Goal: Task Accomplishment & Management: Complete application form

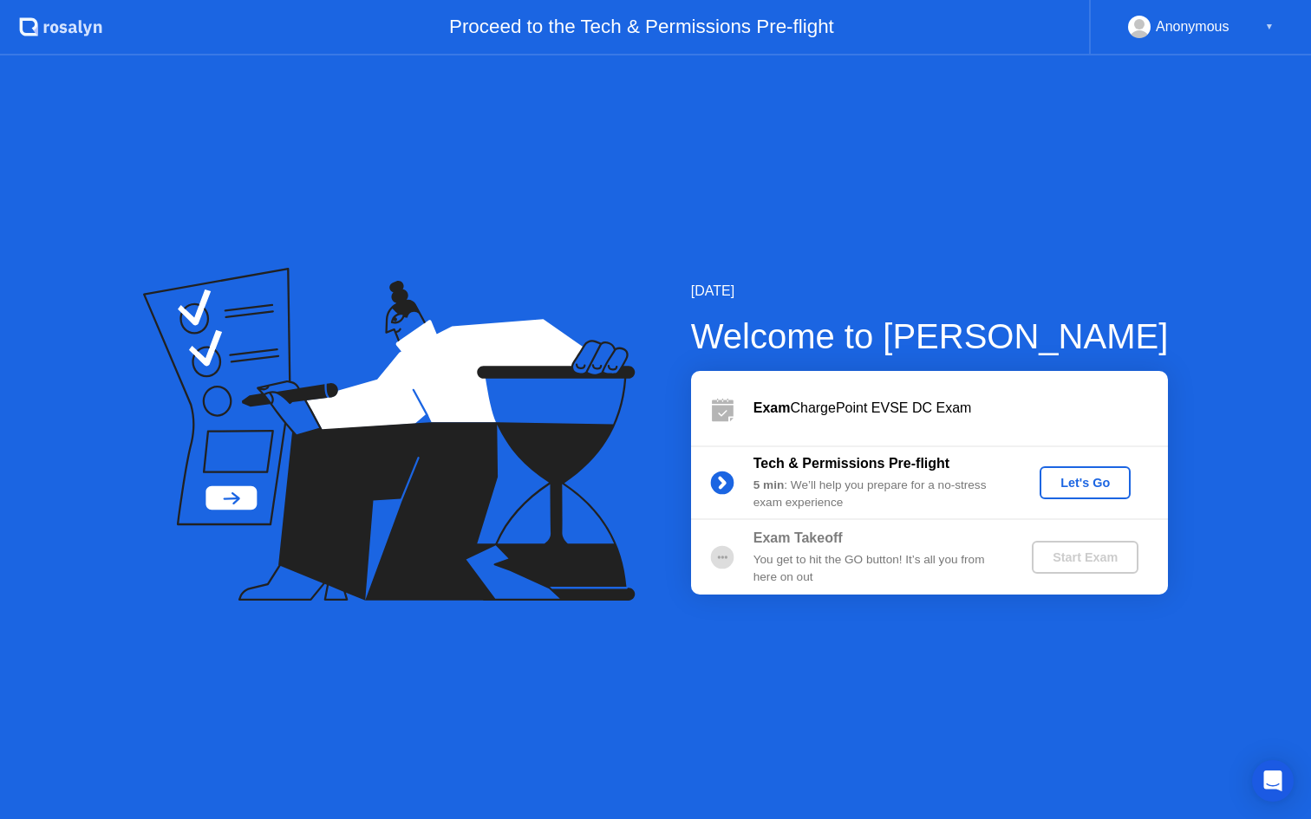
click at [1080, 490] on div "Let's Go" at bounding box center [1084, 483] width 77 height 14
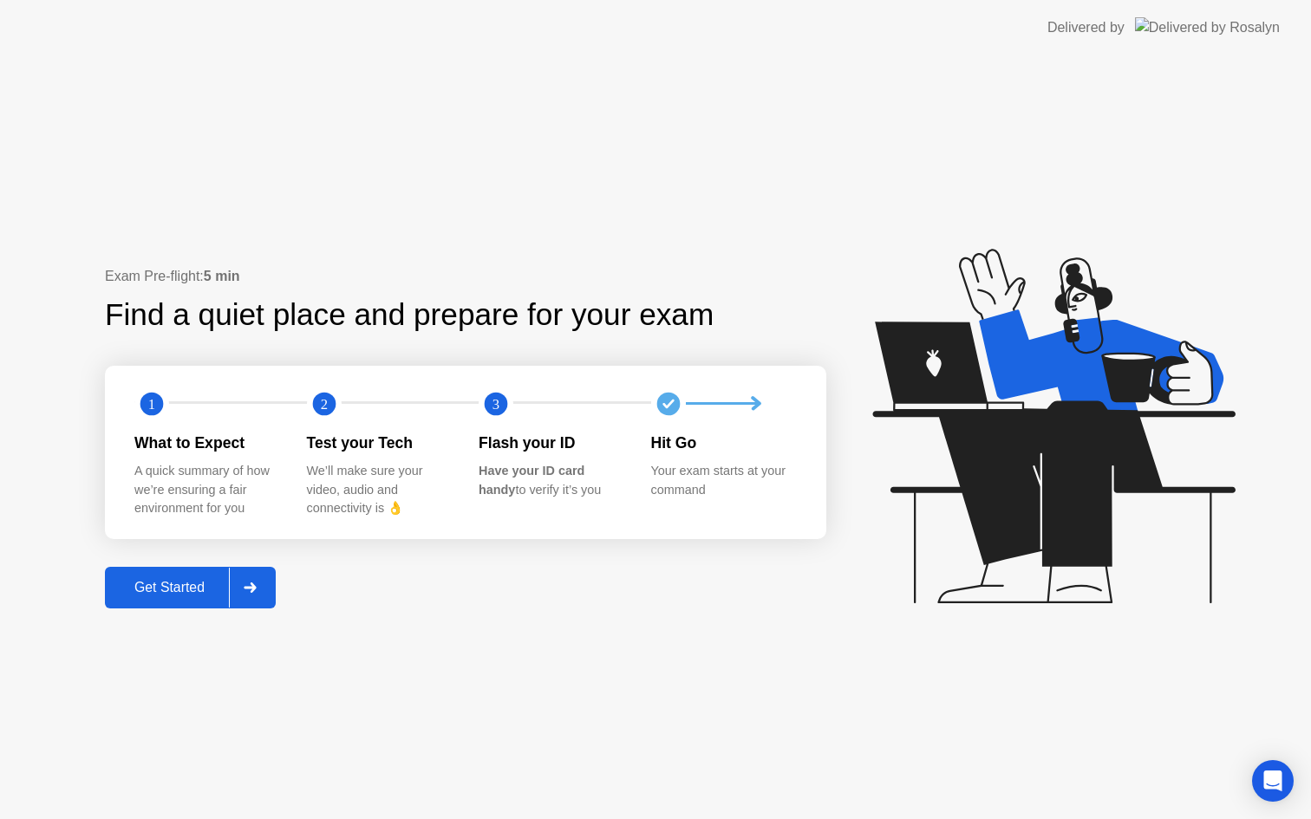
drag, startPoint x: 1080, startPoint y: 490, endPoint x: 856, endPoint y: 550, distance: 231.7
click at [1080, 490] on icon at bounding box center [1053, 426] width 362 height 355
click at [186, 598] on button "Get Started" at bounding box center [190, 588] width 171 height 42
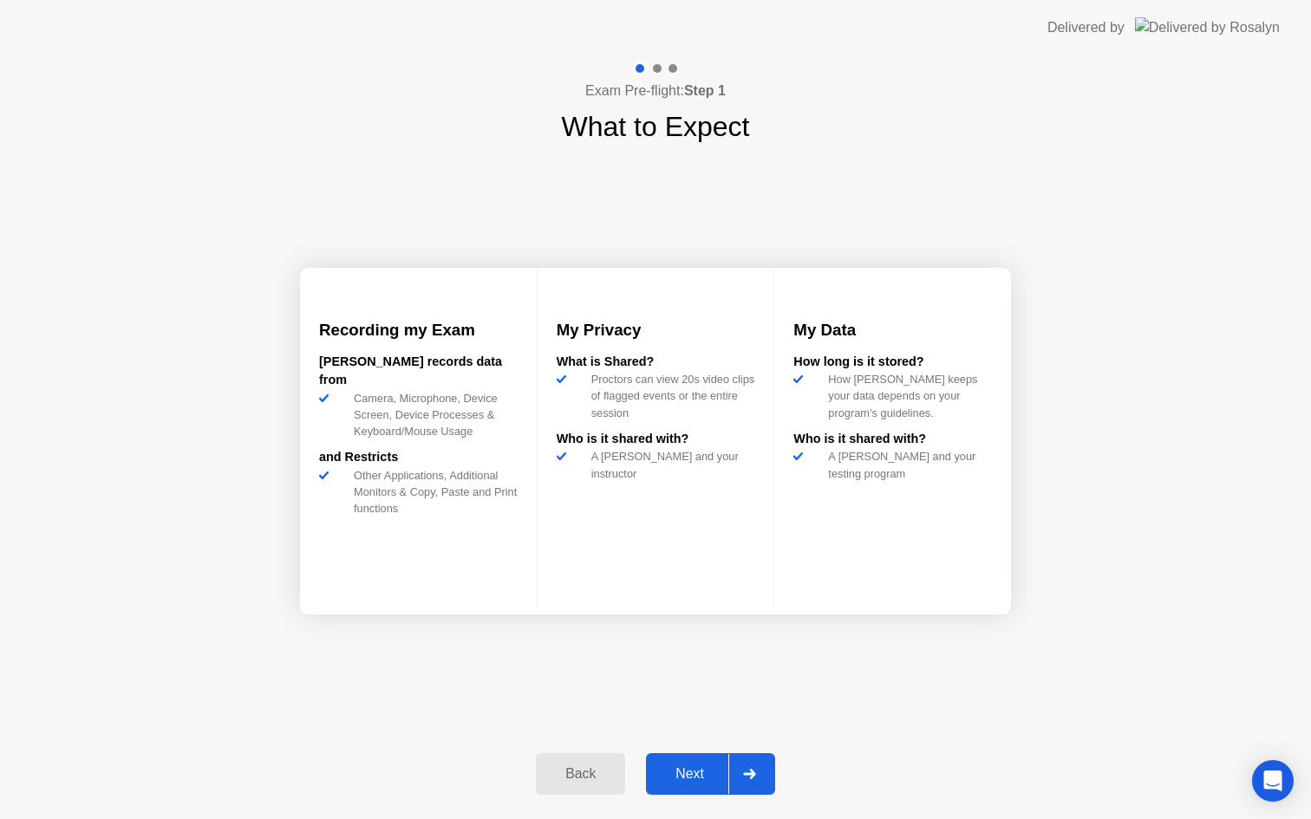
click at [687, 777] on div "Next" at bounding box center [689, 774] width 77 height 16
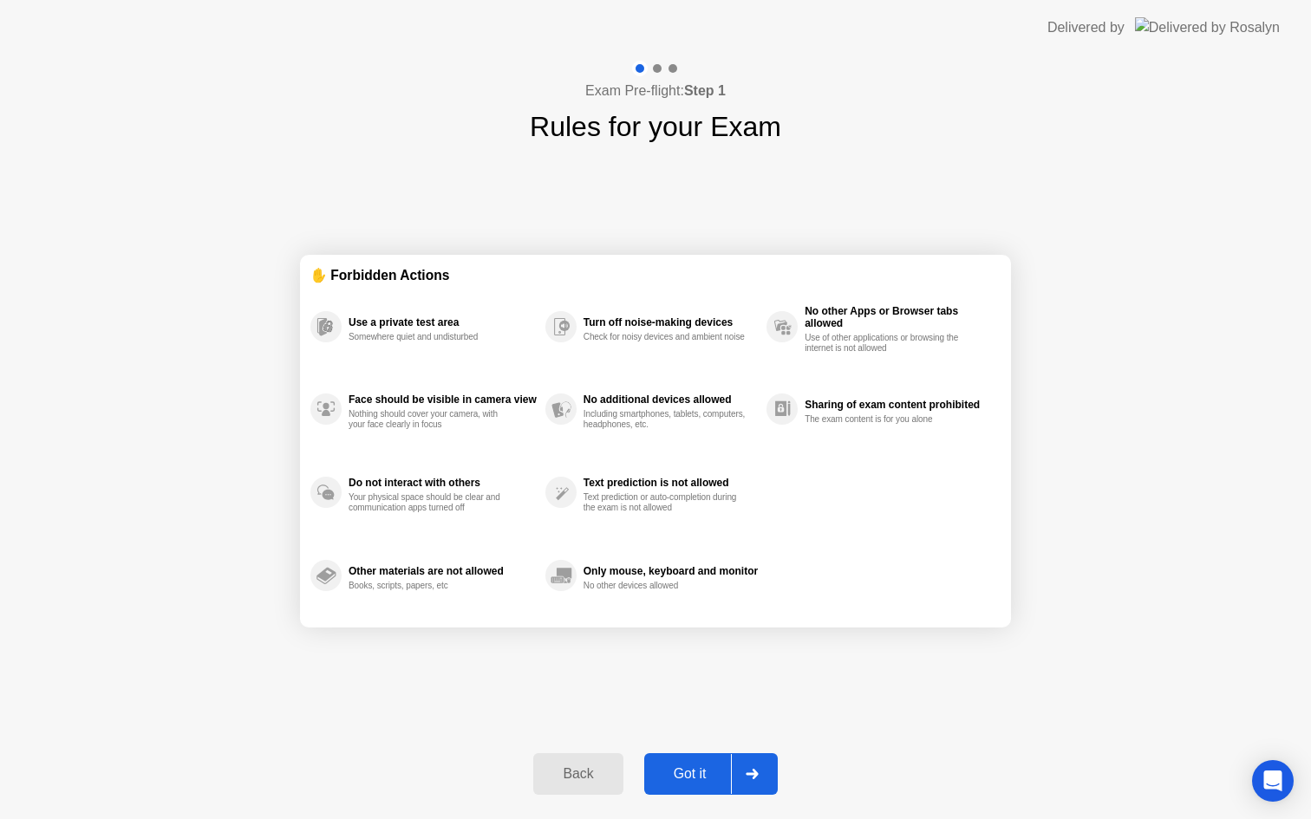
click at [690, 775] on div "Got it" at bounding box center [689, 774] width 81 height 16
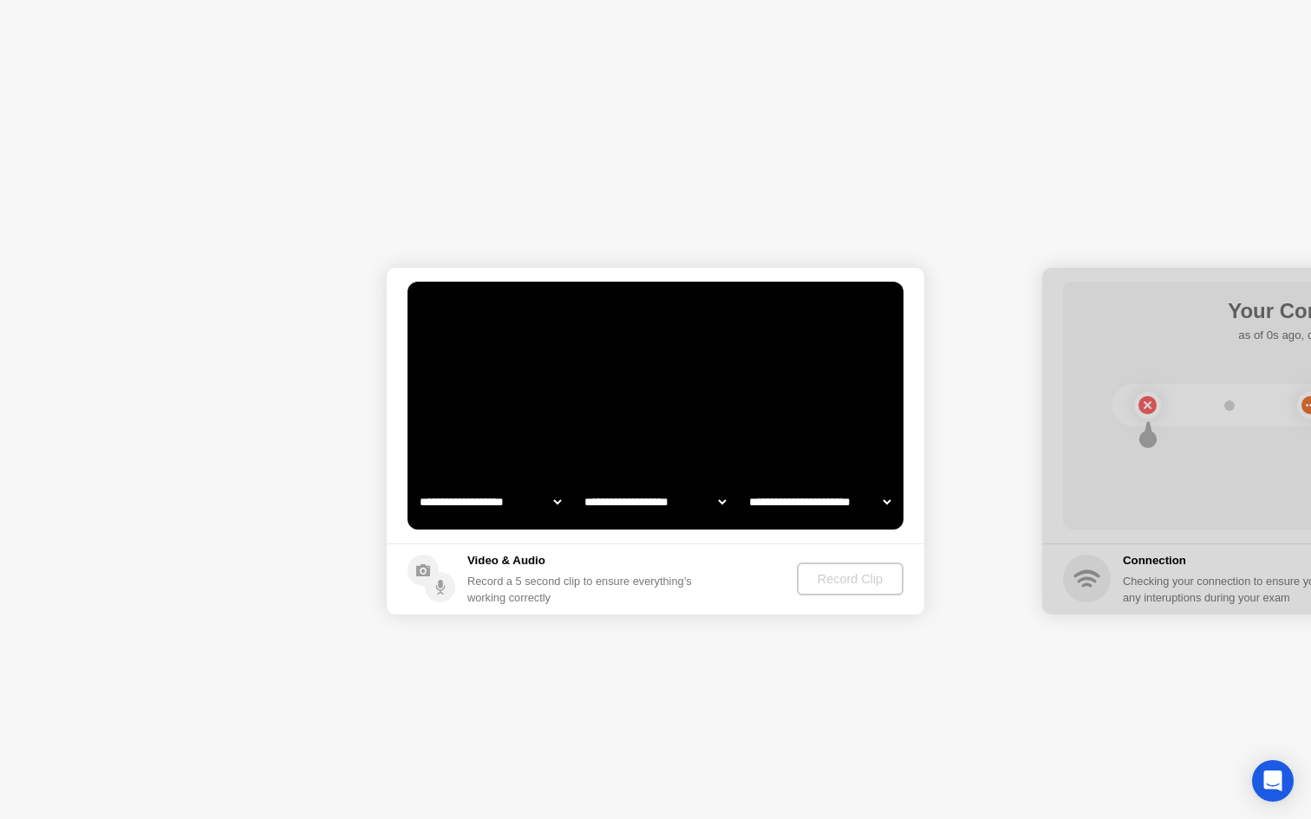
select select "**********"
select select "*******"
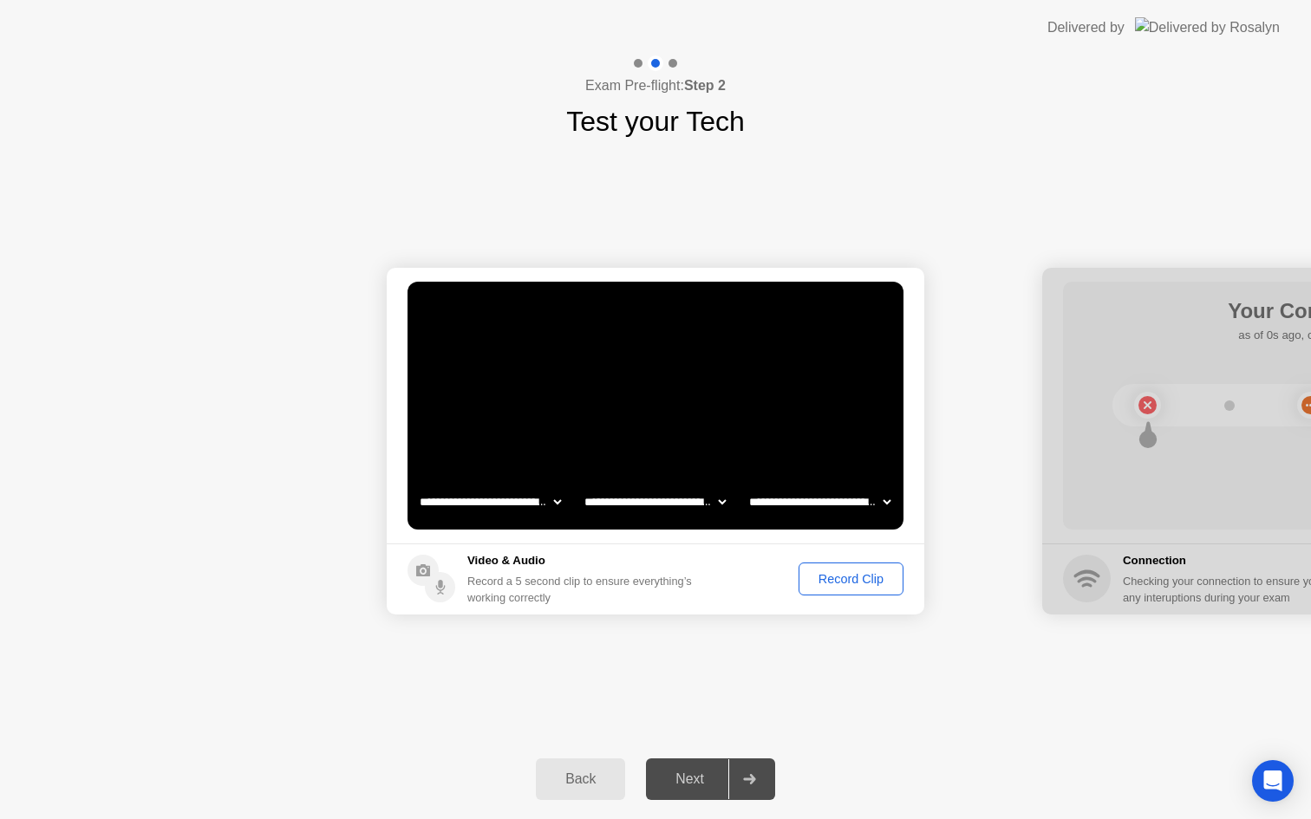
click at [834, 583] on div "Record Clip" at bounding box center [850, 579] width 93 height 14
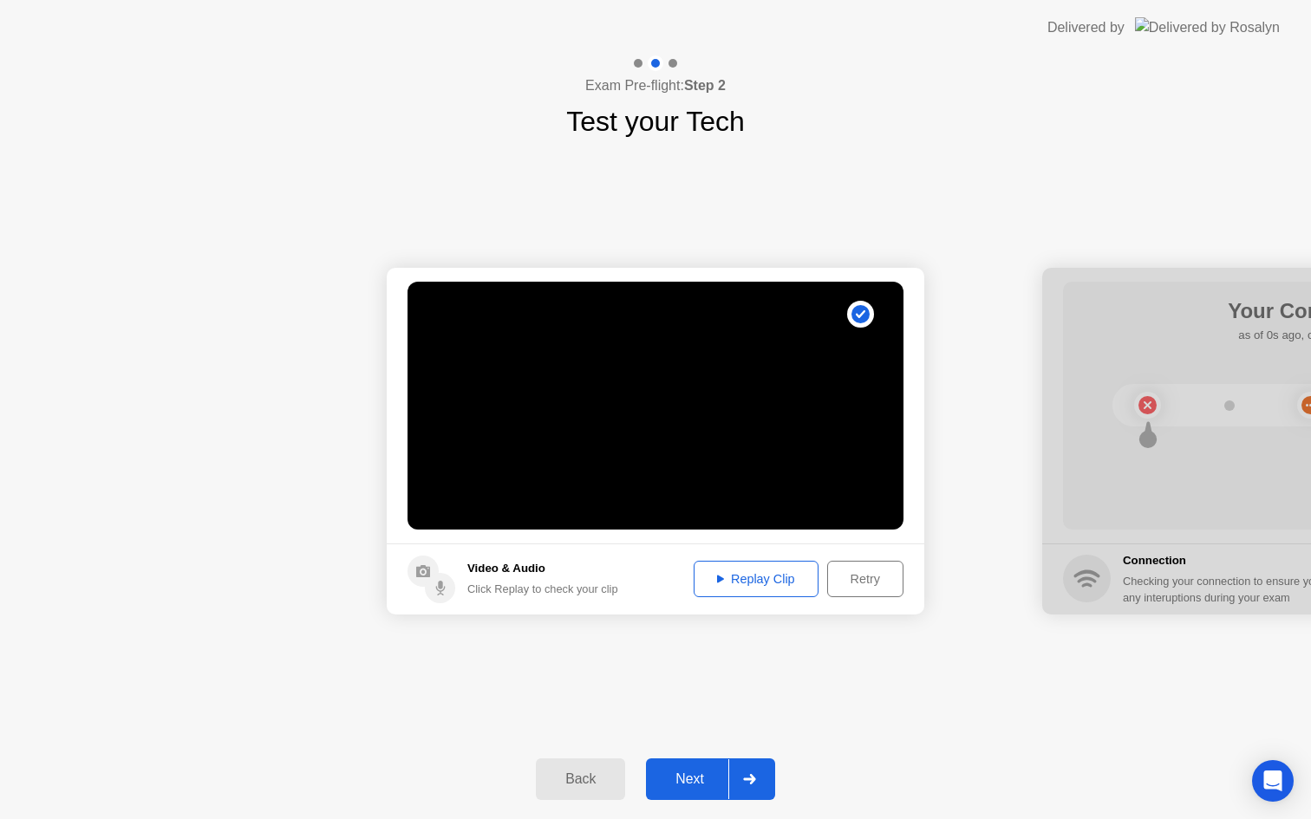
click at [762, 577] on div "Replay Clip" at bounding box center [756, 579] width 113 height 14
drag, startPoint x: 1251, startPoint y: 269, endPoint x: 1127, endPoint y: 259, distance: 124.3
click at [765, 584] on div "Replay Clip" at bounding box center [756, 579] width 113 height 14
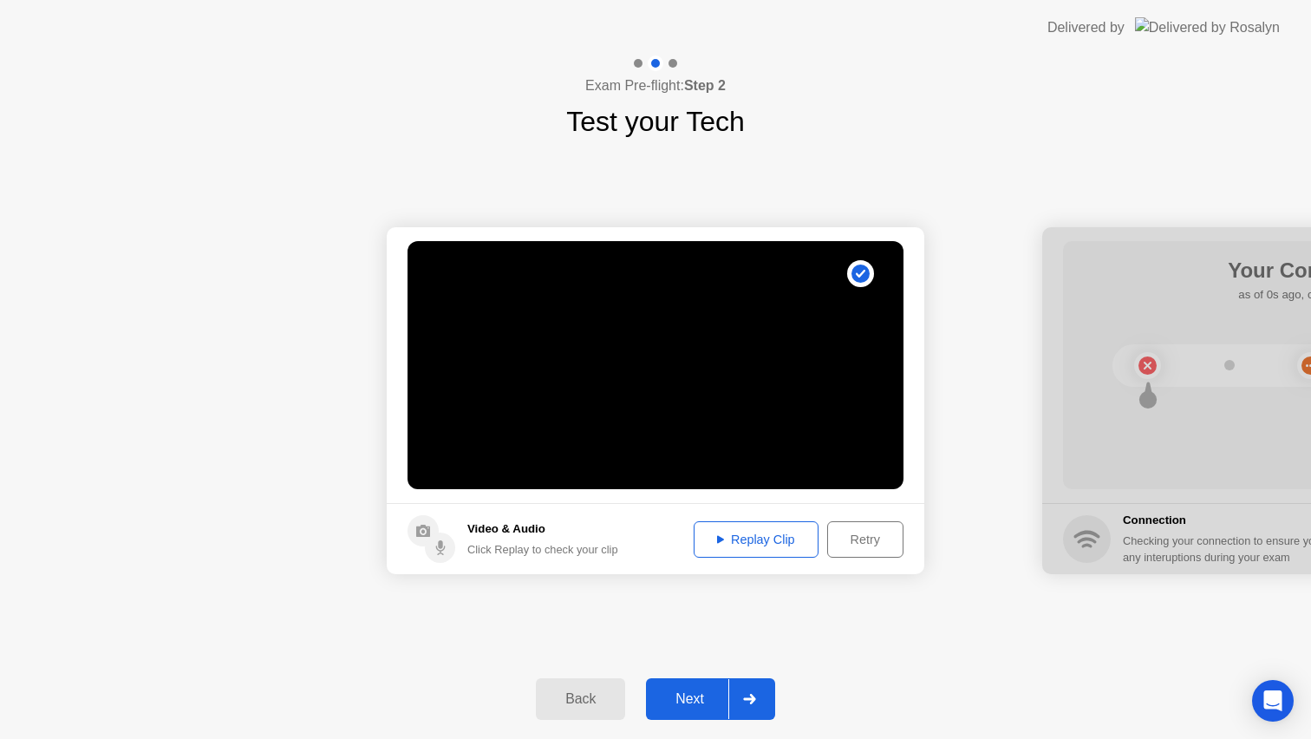
click at [872, 538] on div "Retry" at bounding box center [865, 539] width 64 height 14
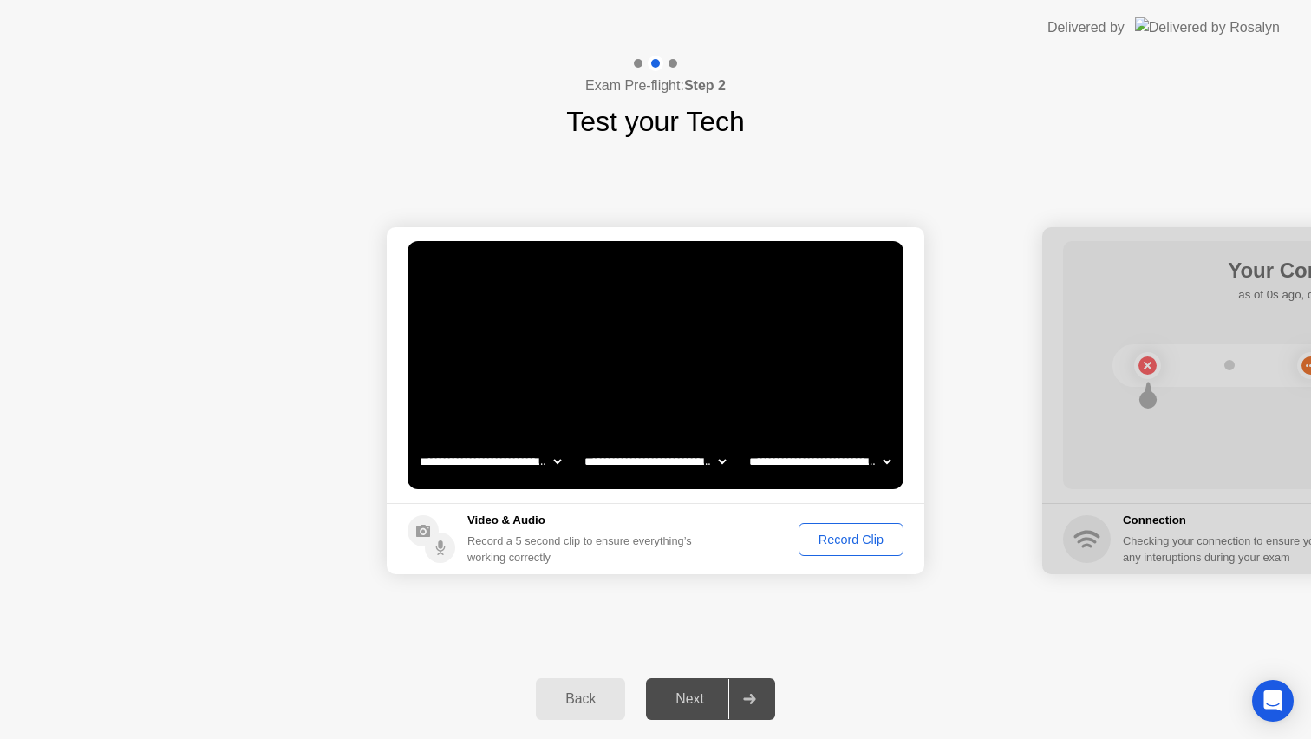
click at [872, 538] on div "Record Clip" at bounding box center [850, 539] width 93 height 14
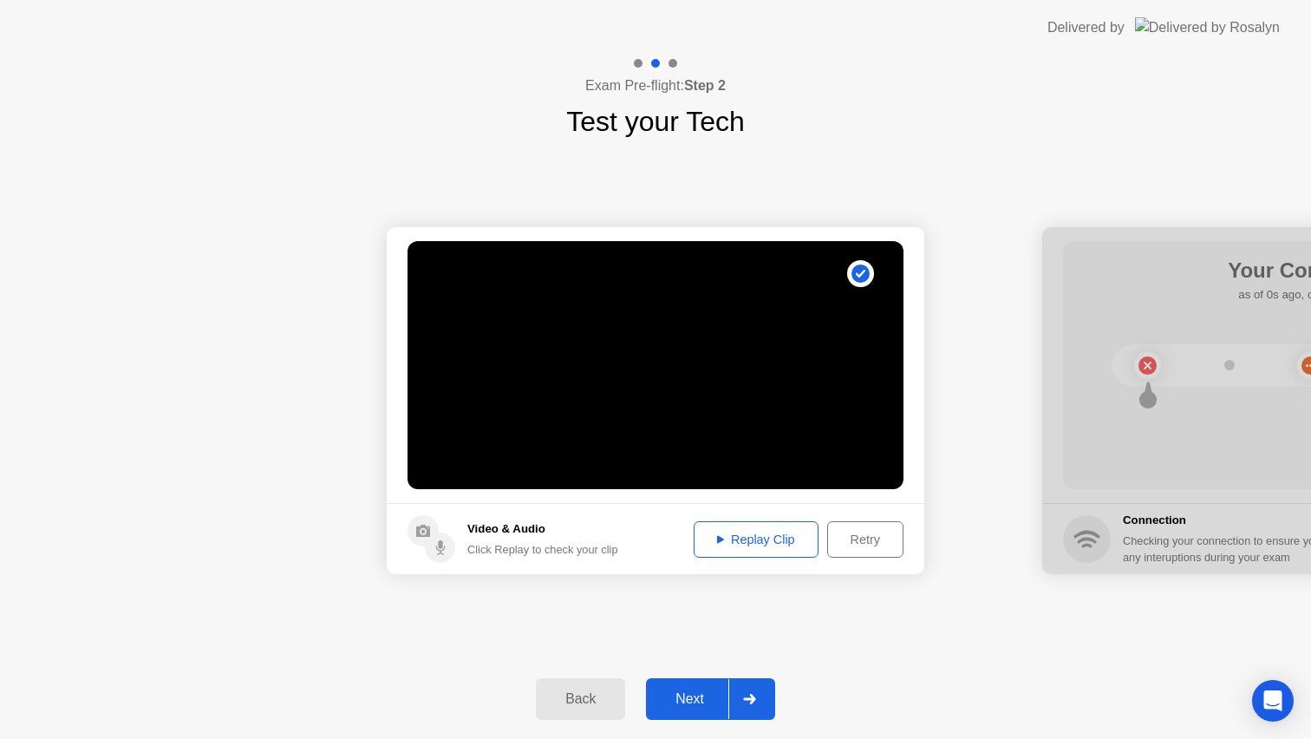
click at [763, 541] on div "Replay Clip" at bounding box center [756, 539] width 113 height 14
drag, startPoint x: 1153, startPoint y: 231, endPoint x: 1079, endPoint y: 329, distance: 121.9
click at [1126, 249] on div at bounding box center [1310, 400] width 537 height 347
click at [761, 541] on div "Replay Clip" at bounding box center [756, 539] width 113 height 14
click at [880, 537] on div "Retry" at bounding box center [865, 539] width 64 height 14
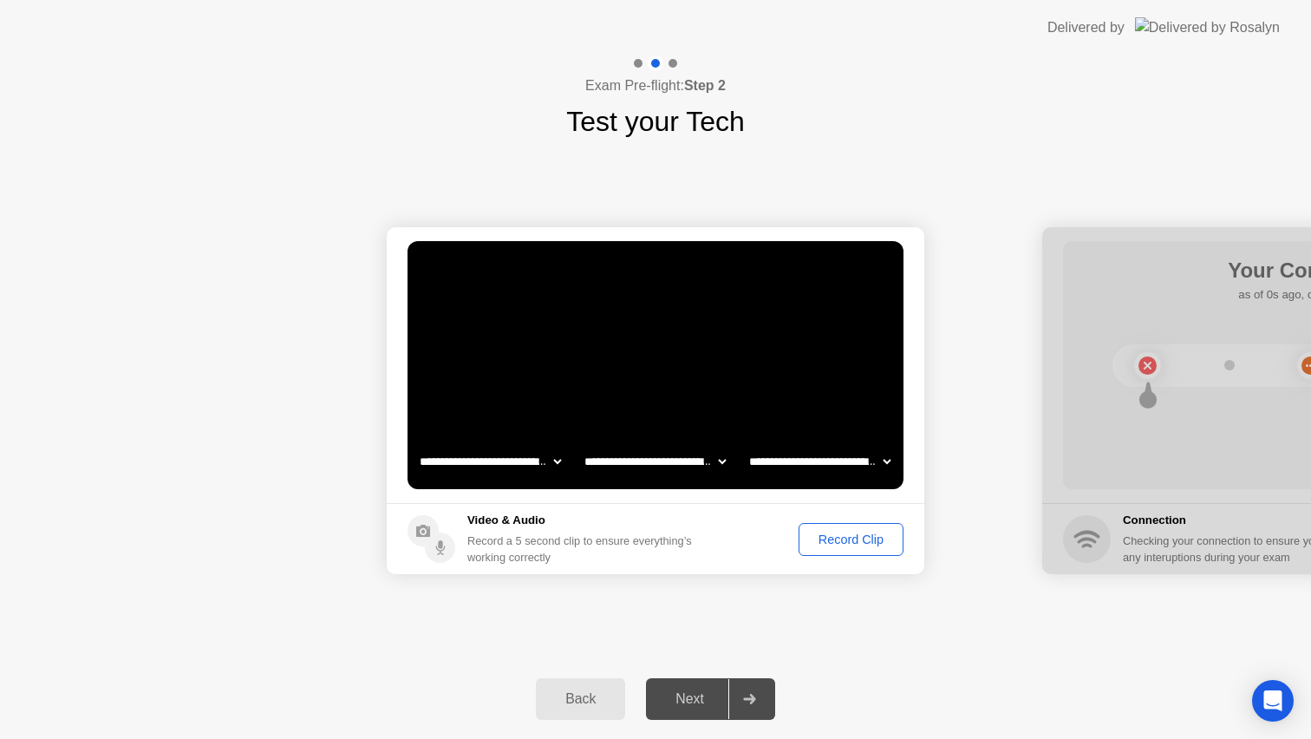
click at [884, 468] on select "**********" at bounding box center [820, 461] width 148 height 35
select select "**********"
click at [723, 461] on select "**********" at bounding box center [655, 461] width 148 height 35
select select "**********"
click at [828, 541] on div "Record Clip" at bounding box center [850, 539] width 93 height 14
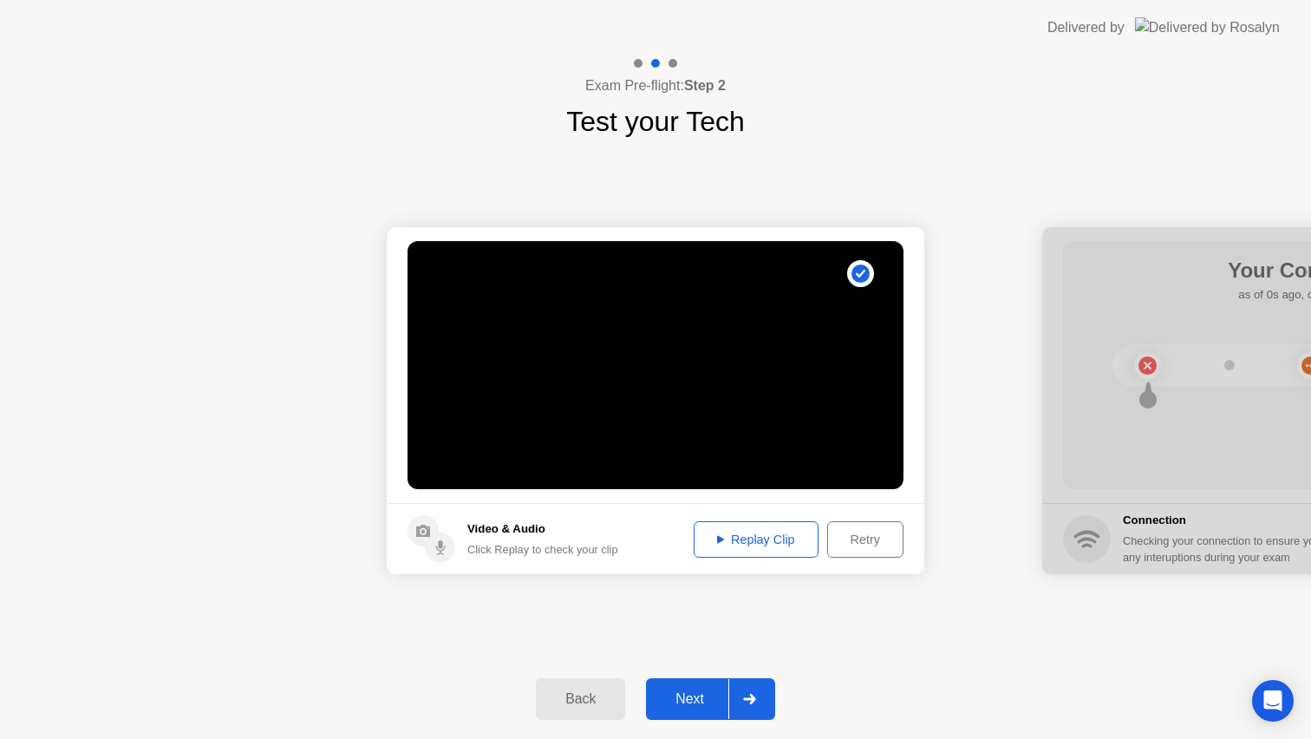
click at [766, 541] on div "Replay Clip" at bounding box center [756, 539] width 113 height 14
click at [783, 543] on div "Replay Clip" at bounding box center [756, 539] width 113 height 14
click at [706, 702] on div "Next" at bounding box center [689, 699] width 77 height 16
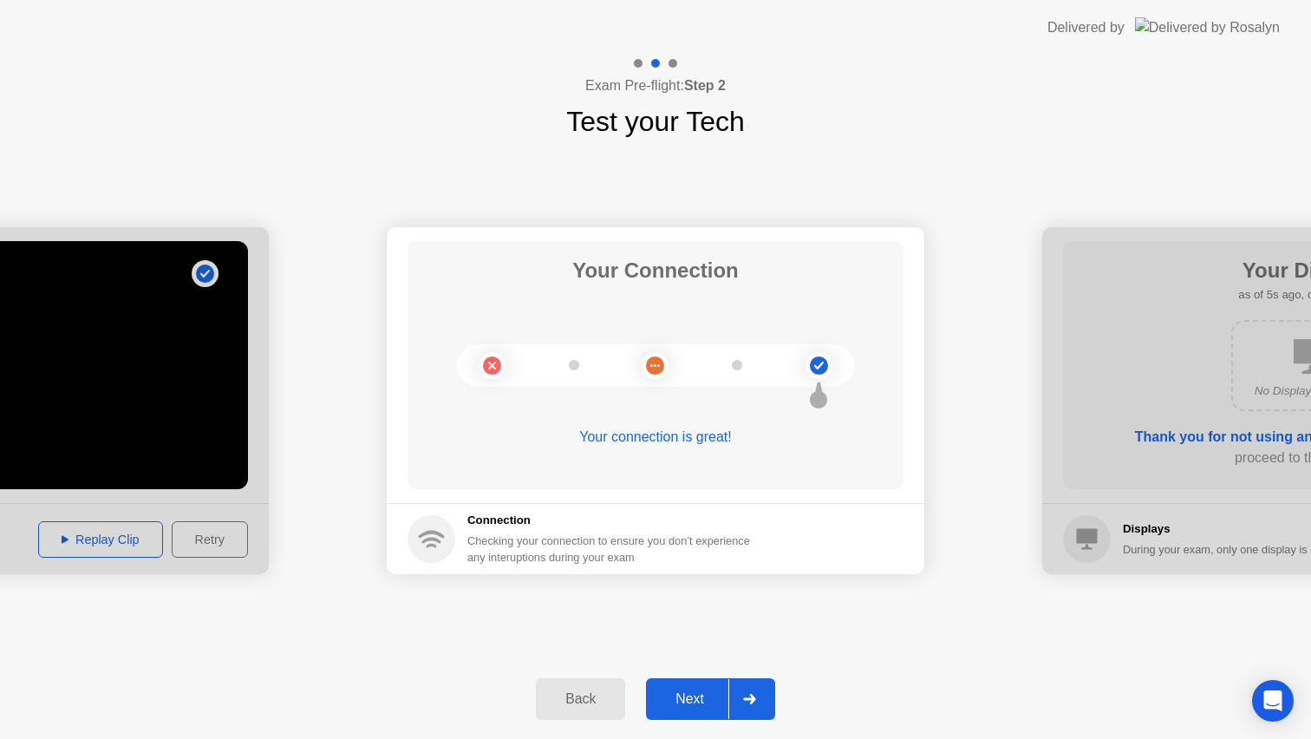
click at [706, 702] on div "Next" at bounding box center [689, 699] width 77 height 16
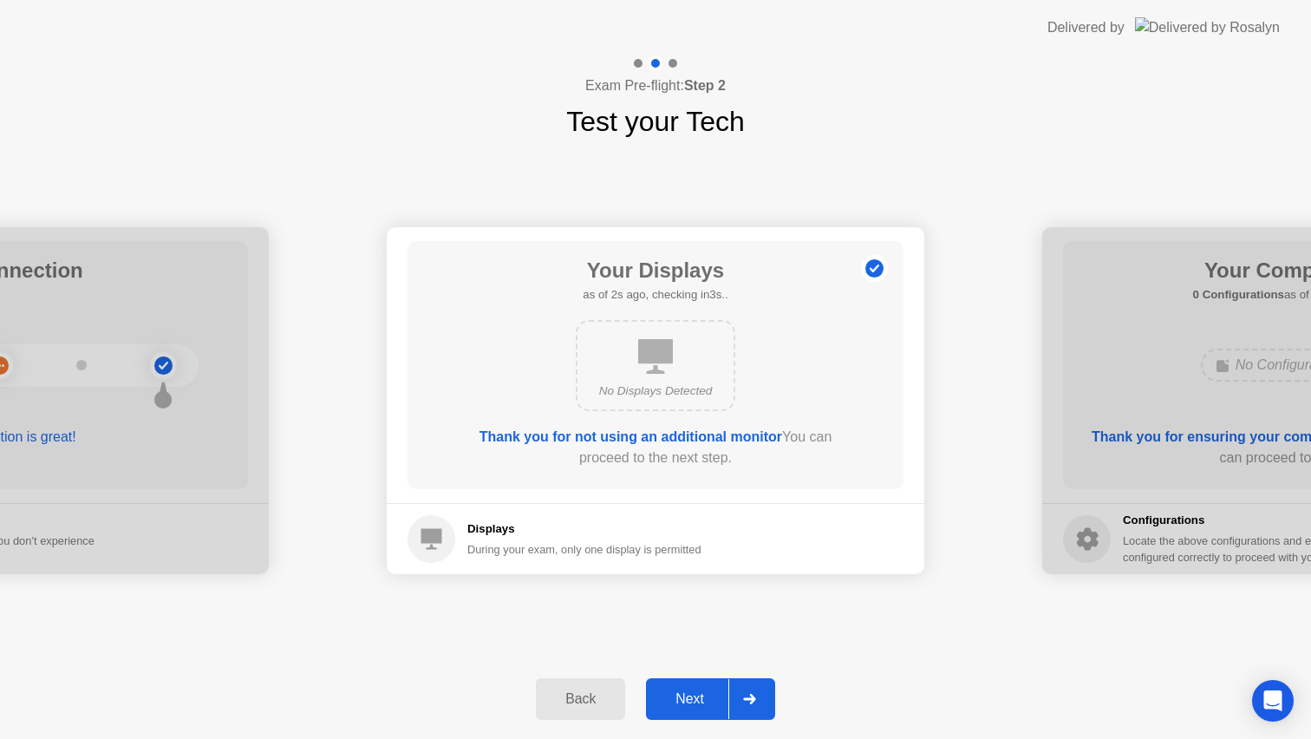
click at [700, 681] on button "Next" at bounding box center [710, 699] width 129 height 42
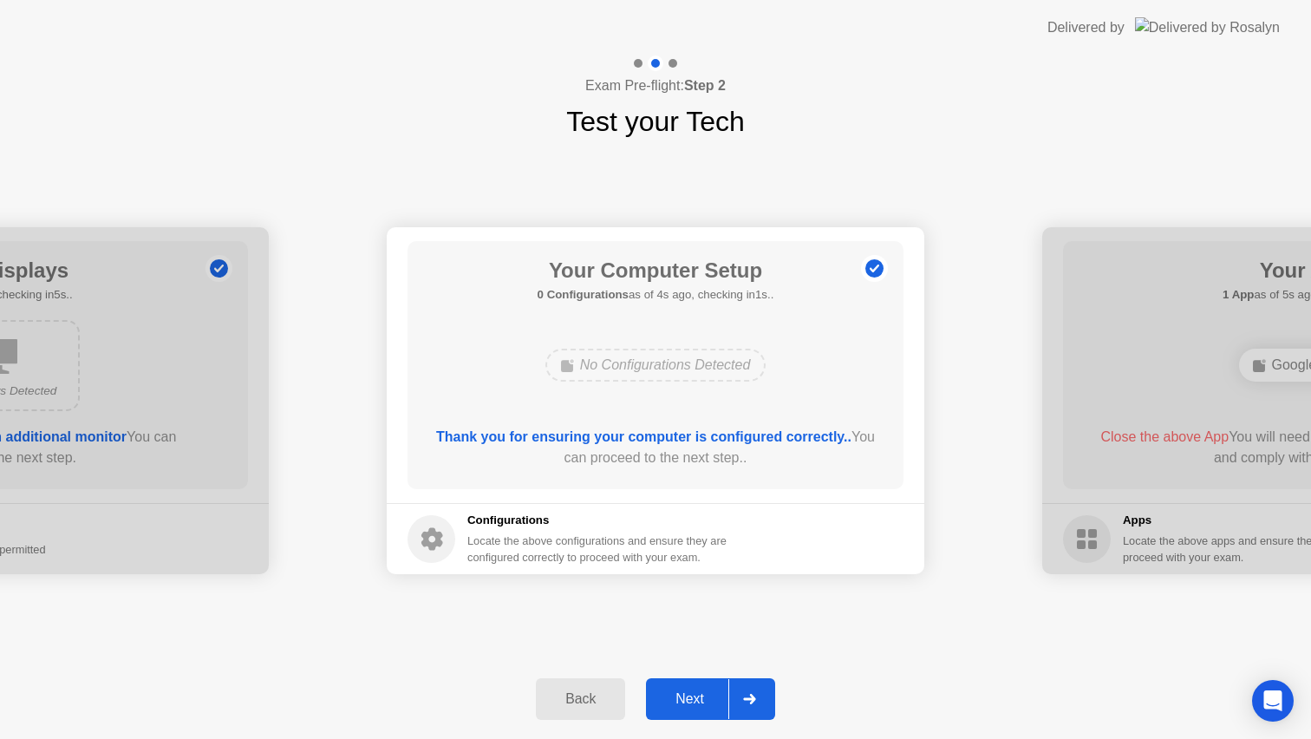
click at [700, 707] on div "Next" at bounding box center [689, 699] width 77 height 16
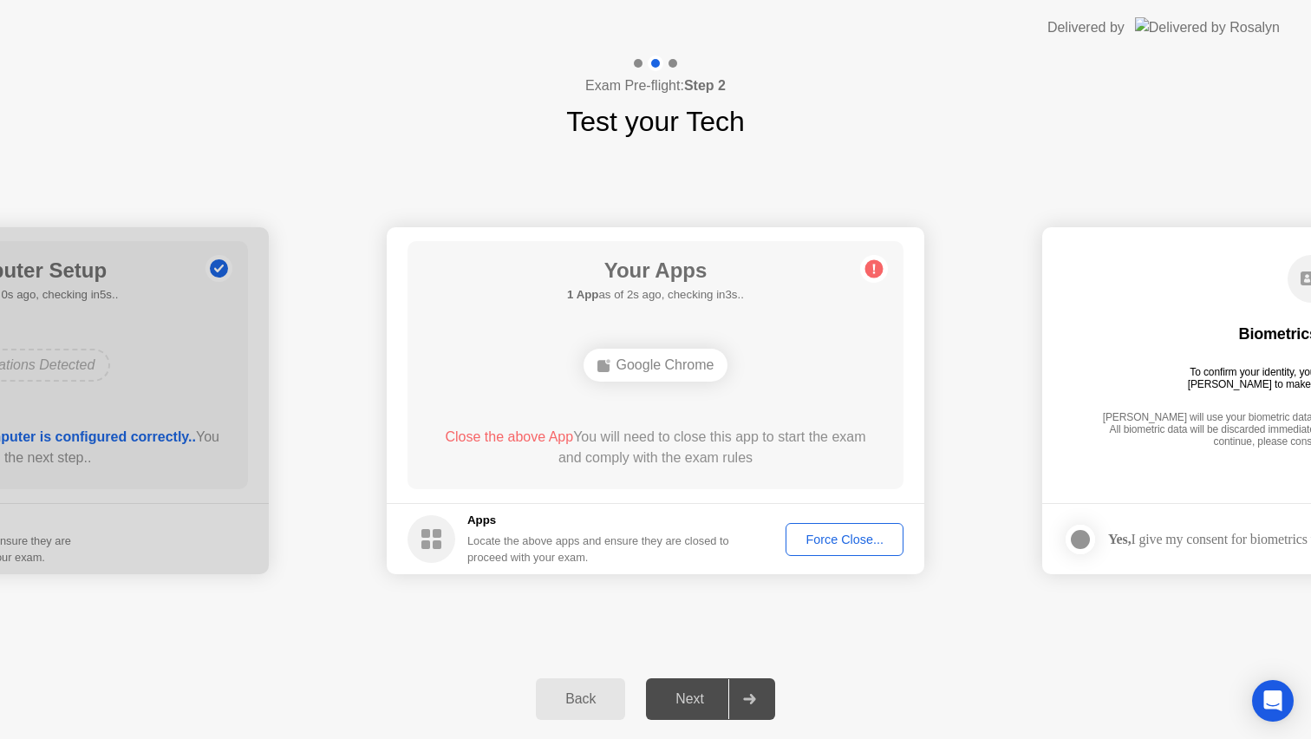
click at [666, 368] on div "Google Chrome" at bounding box center [655, 364] width 145 height 33
click at [853, 542] on div "Force Close..." at bounding box center [844, 539] width 106 height 14
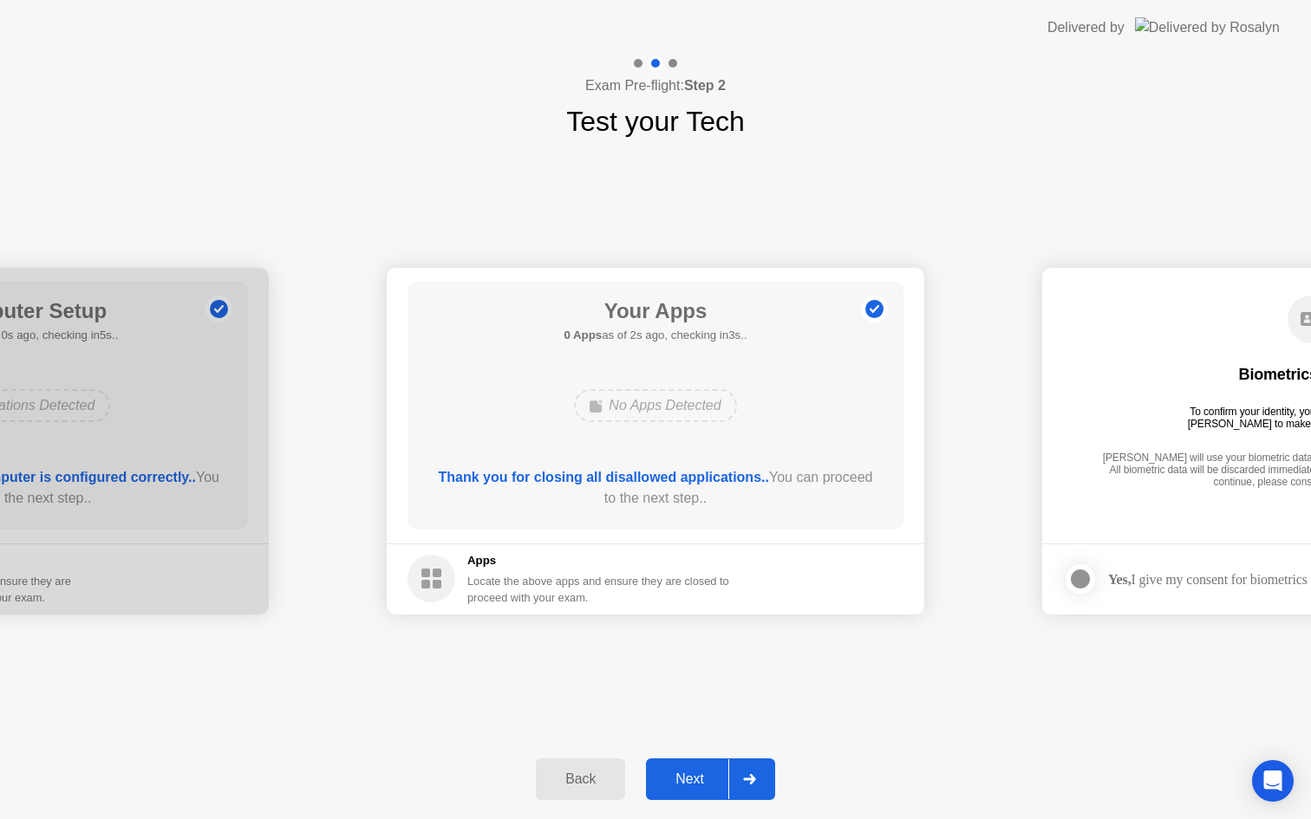
click at [681, 786] on div "Next" at bounding box center [689, 780] width 77 height 16
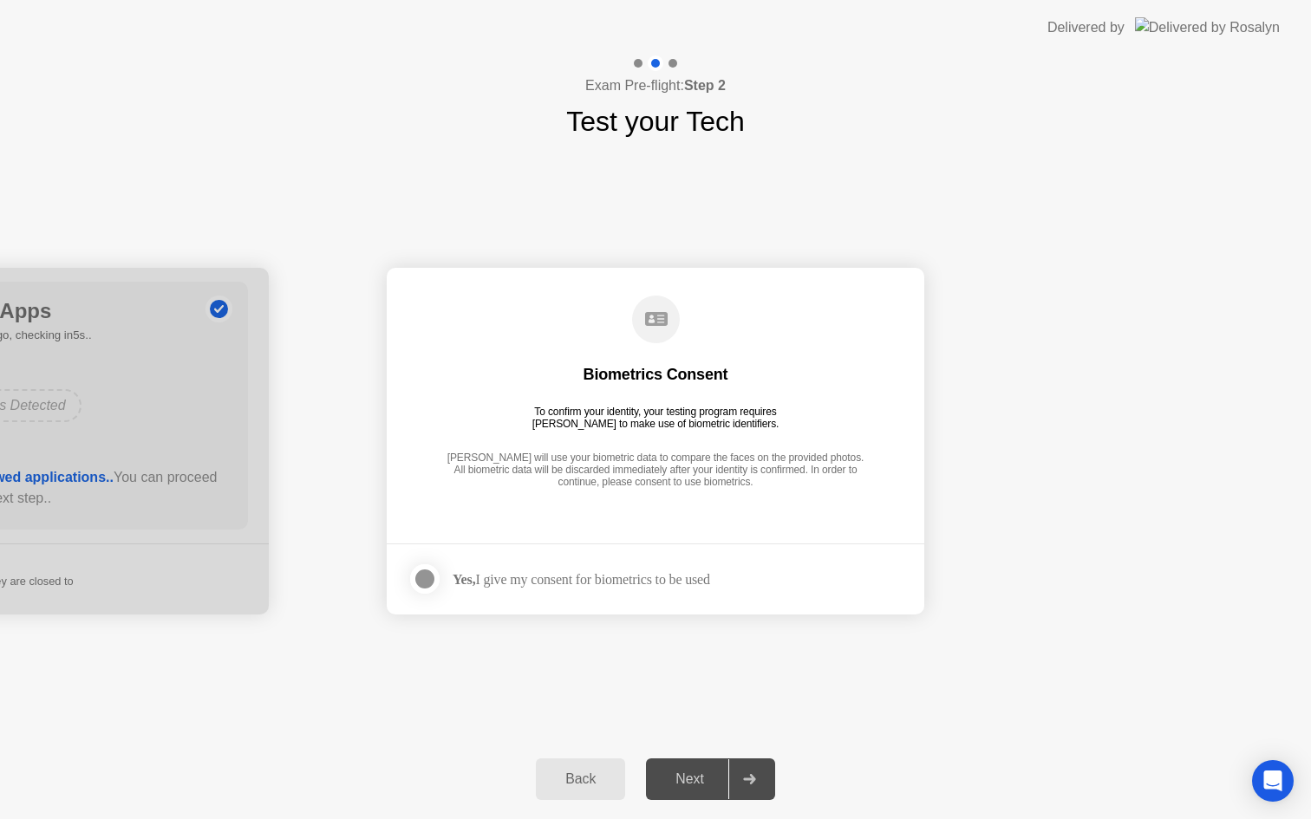
click at [517, 584] on div "Yes, I give my consent for biometrics to be used" at bounding box center [581, 579] width 257 height 16
click at [435, 582] on div at bounding box center [424, 579] width 21 height 21
click at [430, 576] on div at bounding box center [424, 579] width 21 height 21
click at [707, 785] on div "Next" at bounding box center [689, 780] width 77 height 16
click at [428, 580] on div at bounding box center [424, 579] width 21 height 21
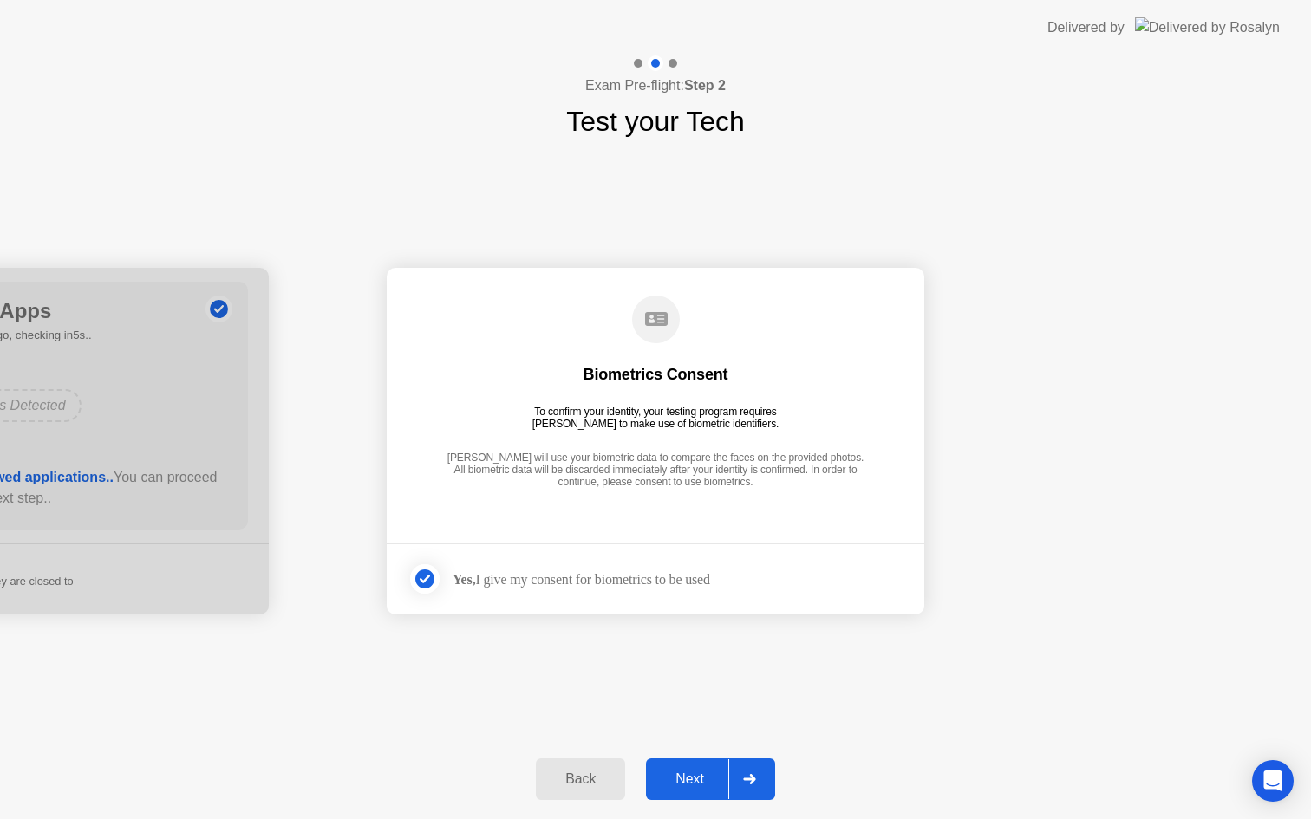
click at [687, 775] on div "Next" at bounding box center [689, 780] width 77 height 16
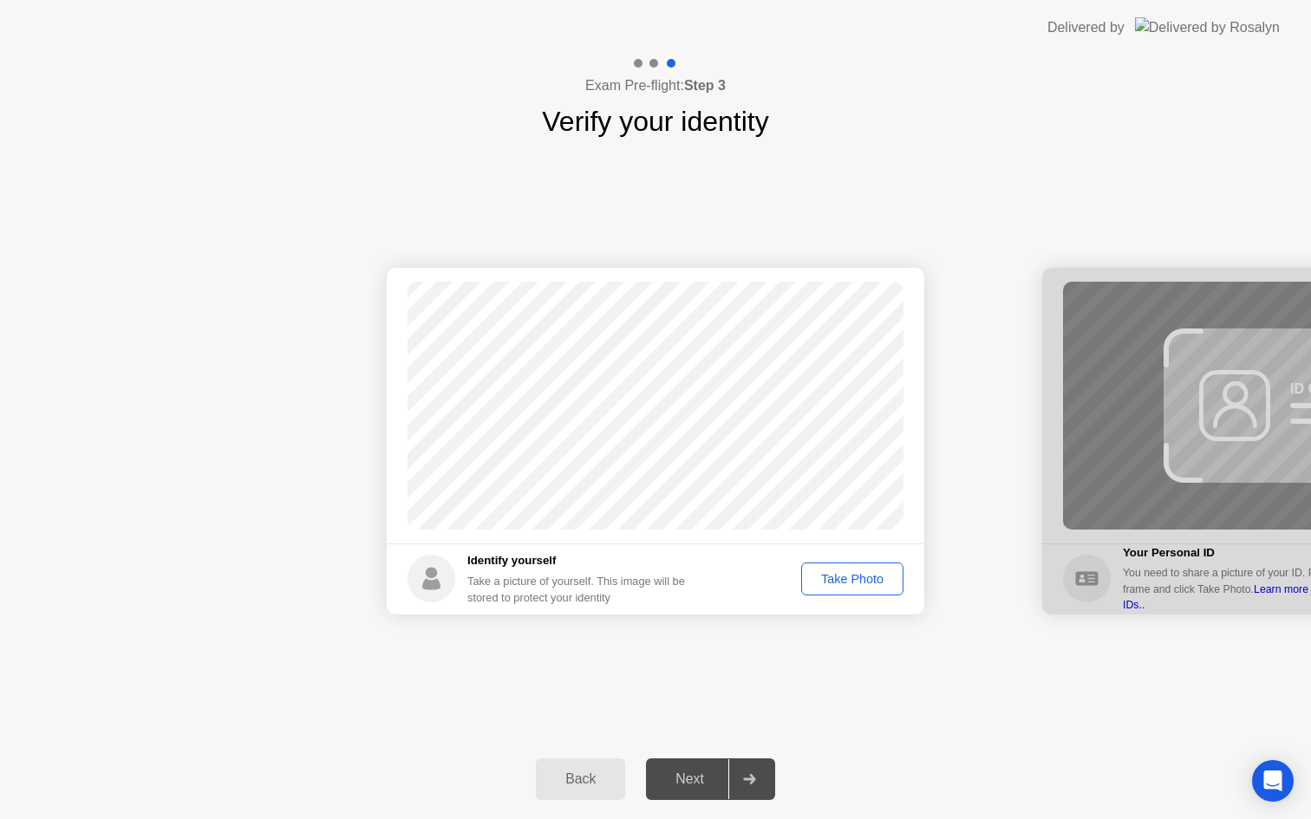
click at [848, 583] on div "Take Photo" at bounding box center [852, 579] width 90 height 14
click at [694, 780] on div "Next" at bounding box center [689, 780] width 77 height 16
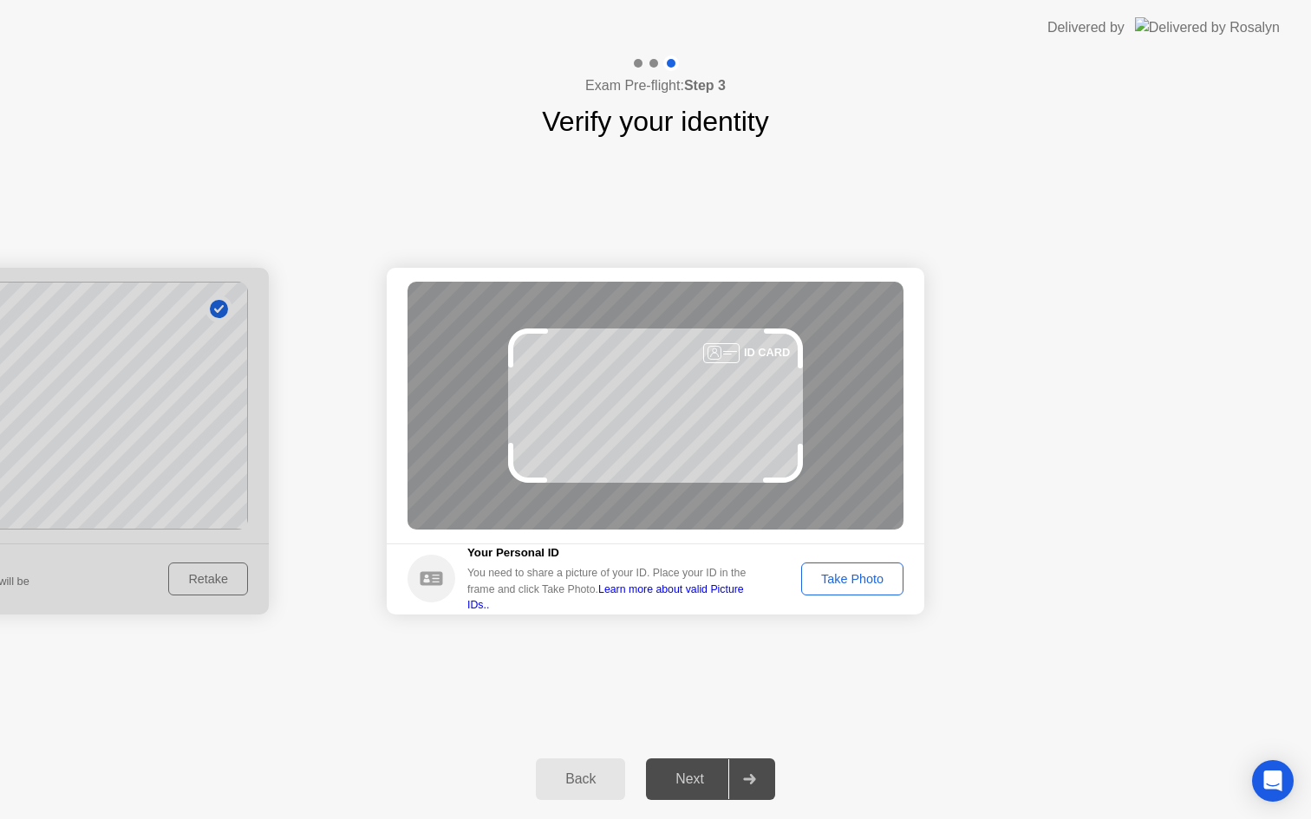
click at [843, 581] on div "Take Photo" at bounding box center [852, 579] width 90 height 14
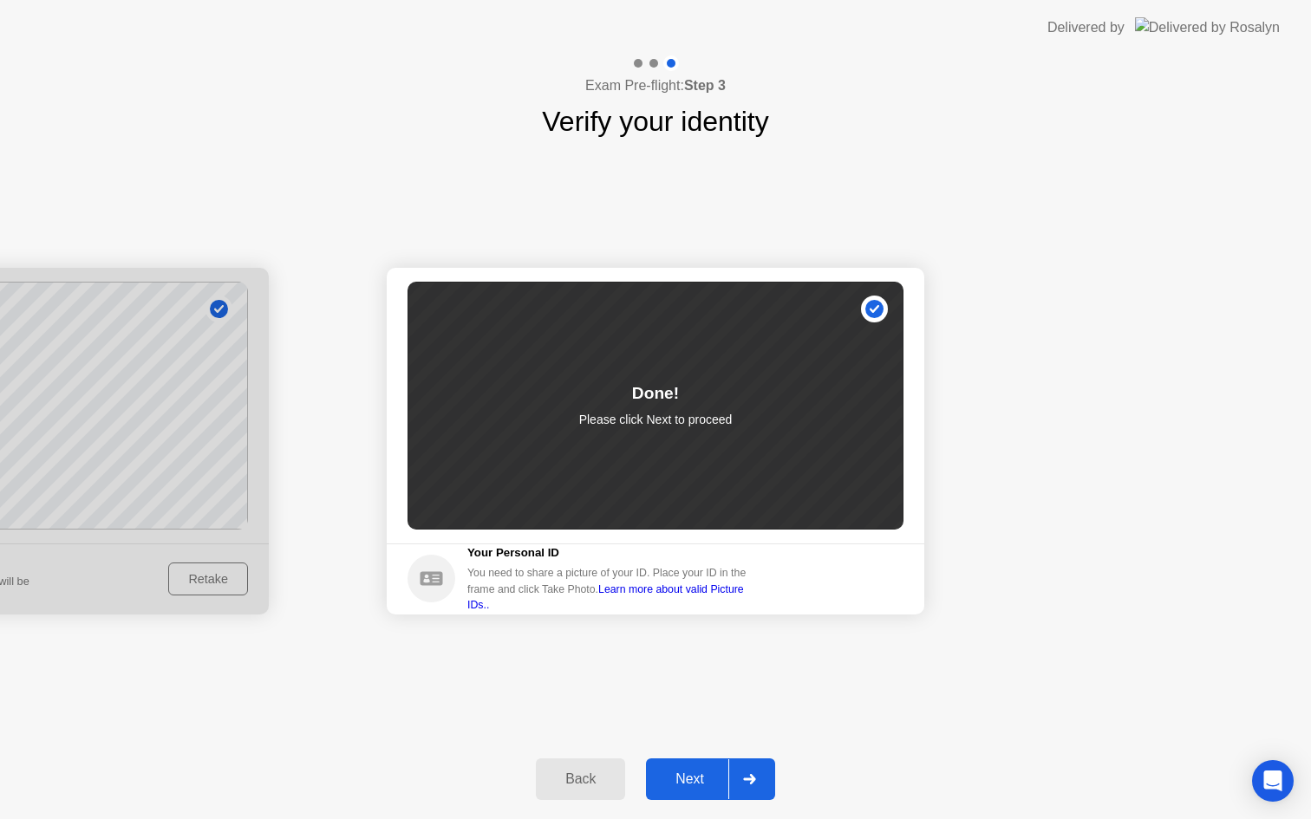
click at [700, 778] on div "Next" at bounding box center [689, 780] width 77 height 16
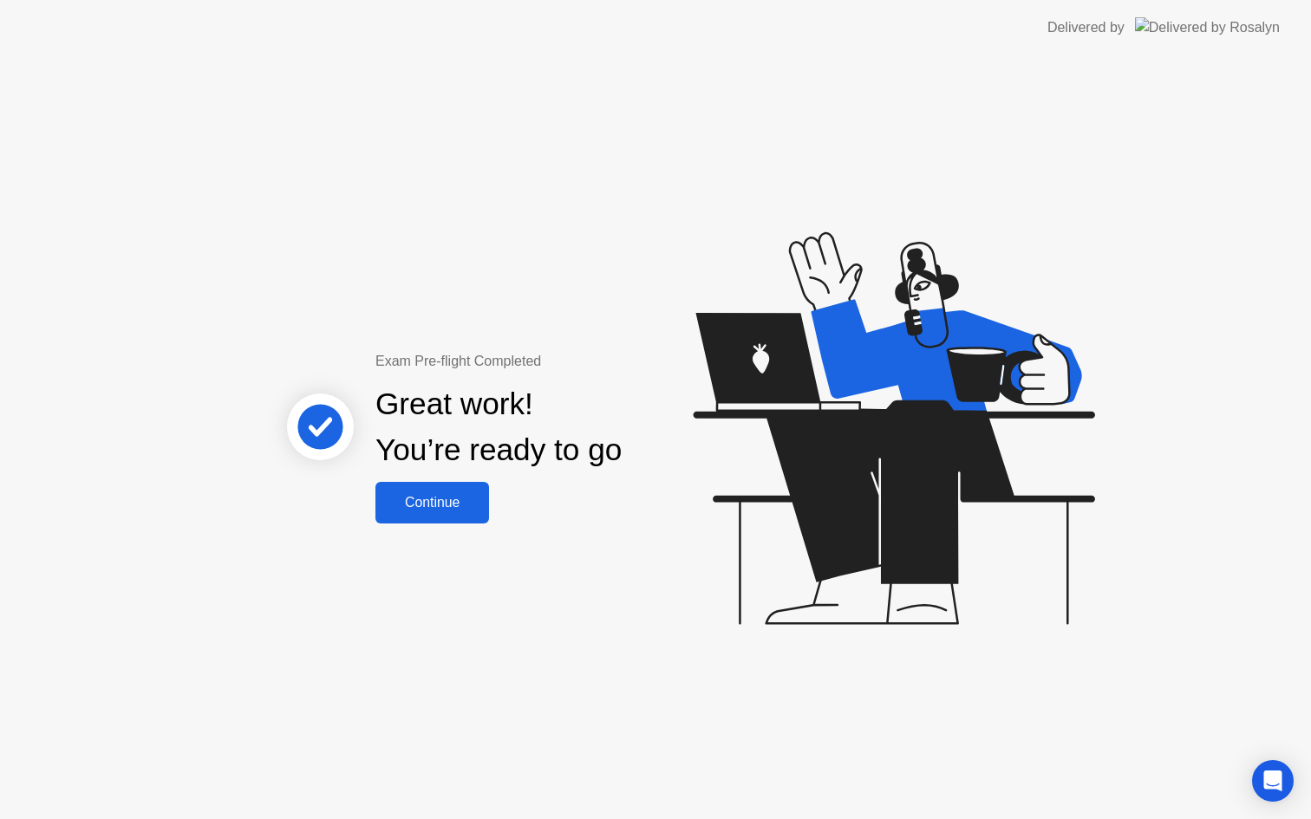
click at [451, 495] on div "Continue" at bounding box center [432, 503] width 103 height 16
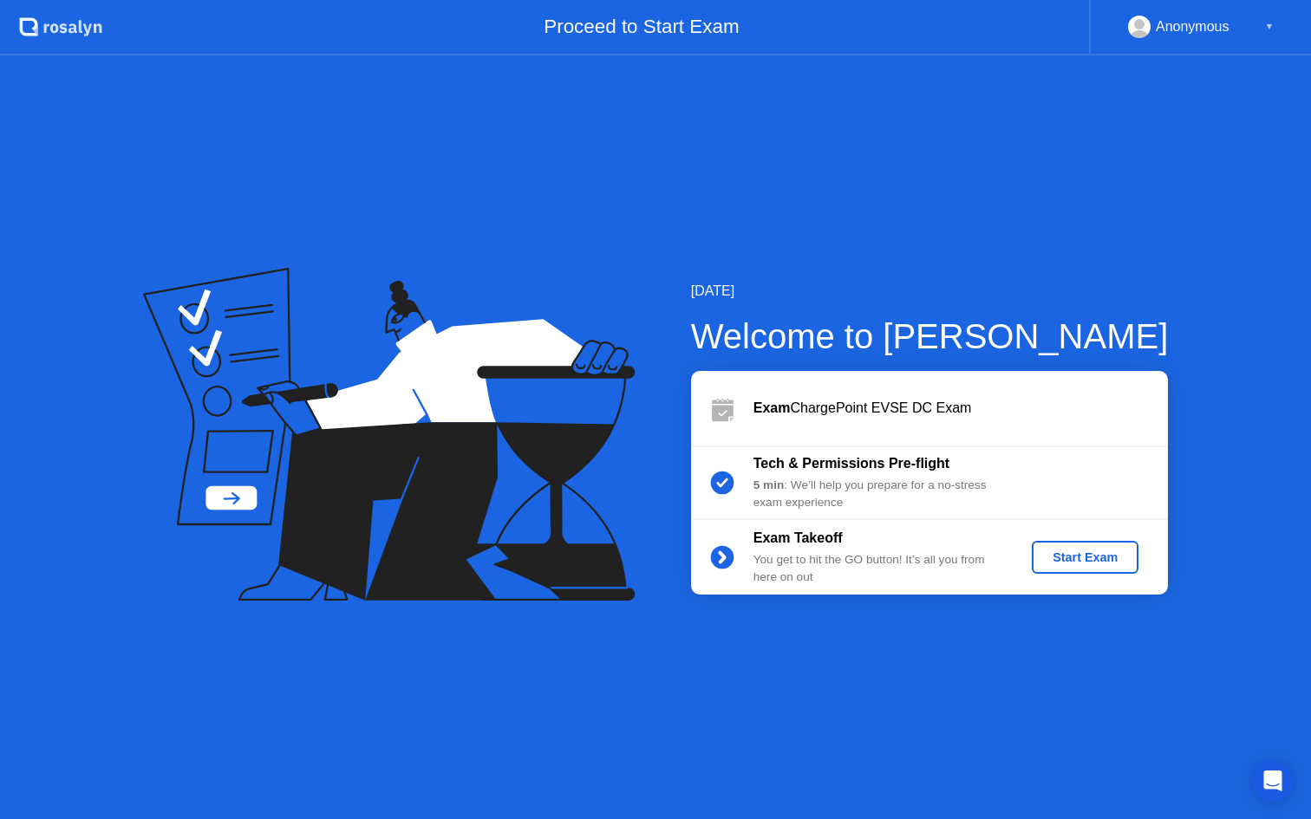
click at [1072, 557] on div "Start Exam" at bounding box center [1085, 557] width 93 height 14
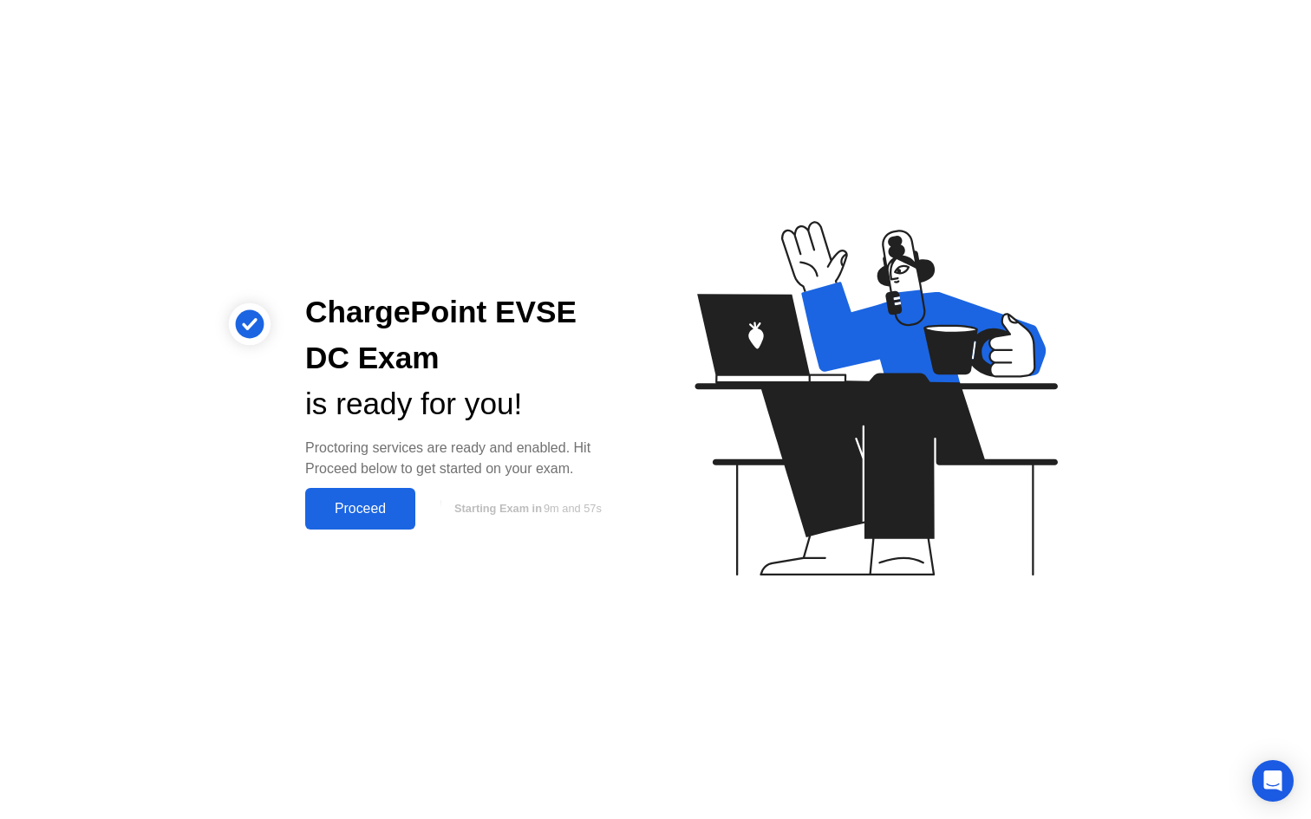
click at [358, 516] on div "Proceed" at bounding box center [360, 509] width 100 height 16
